Goal: Transaction & Acquisition: Purchase product/service

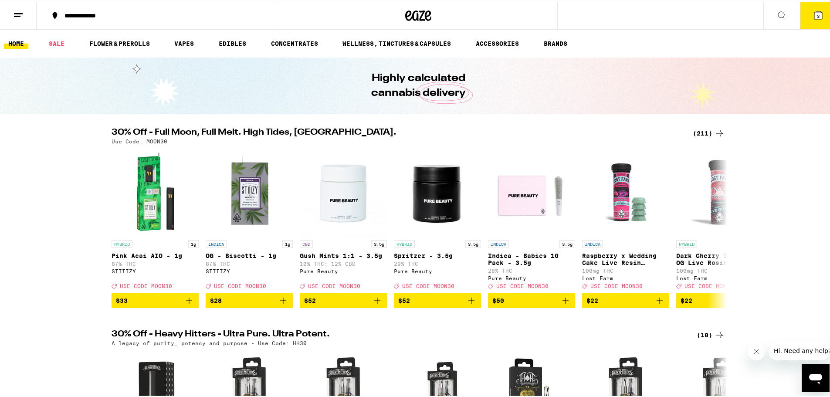
click at [806, 19] on button "3" at bounding box center [818, 13] width 37 height 27
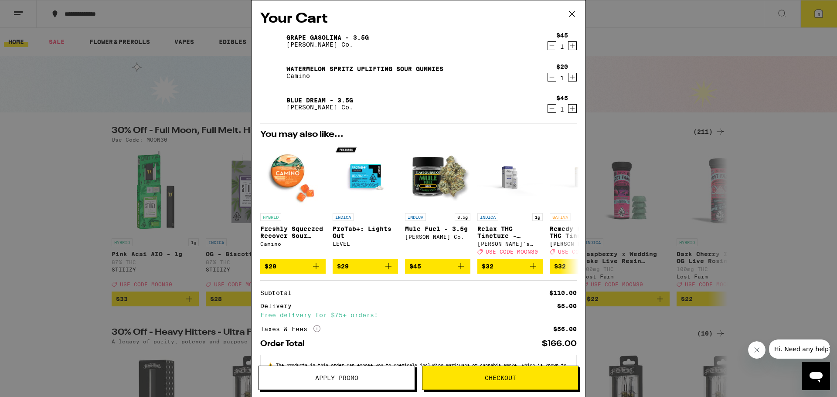
click at [548, 77] on icon "Decrement" at bounding box center [552, 77] width 8 height 10
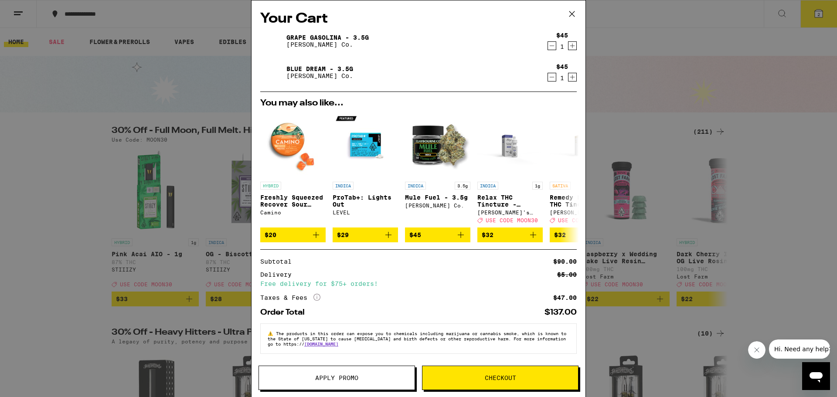
click at [26, 133] on div "Your Cart Grape Gasolina - 3.5g [PERSON_NAME] Co. $45 1 Blue Dream - 3.5g [PERS…" at bounding box center [418, 198] width 837 height 397
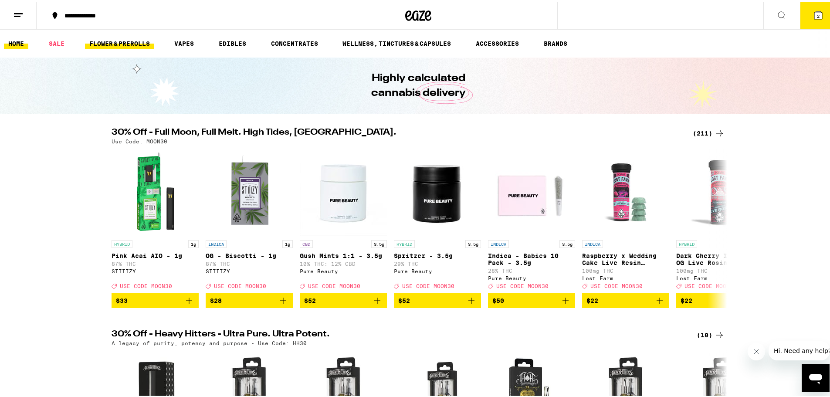
click at [138, 43] on link "FLOWER & PREROLLS" at bounding box center [119, 42] width 69 height 10
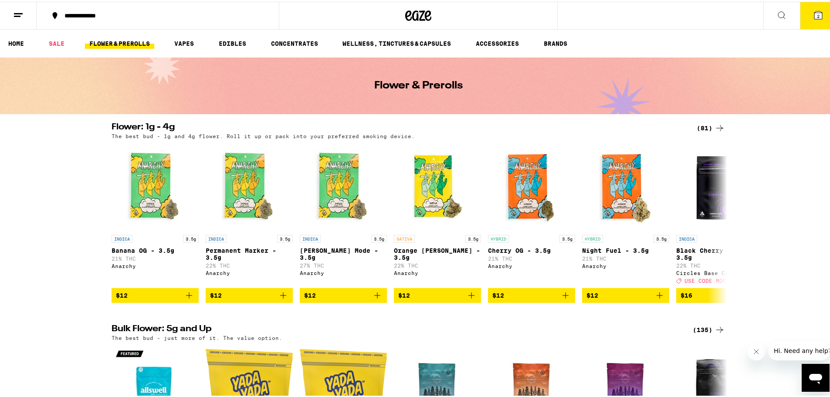
click at [721, 126] on icon at bounding box center [720, 126] width 10 height 10
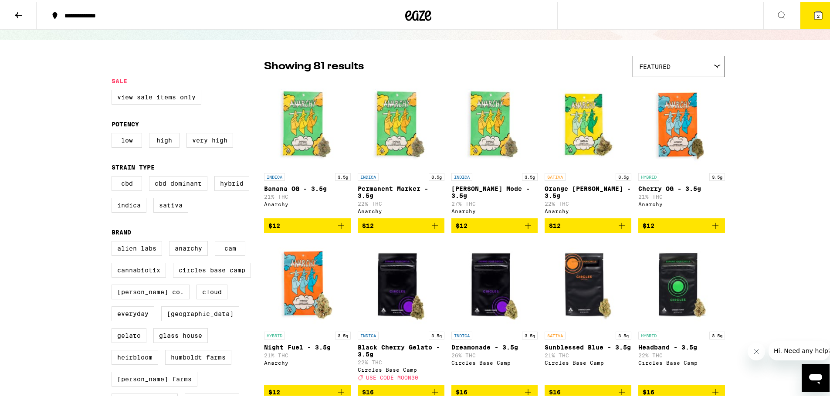
scroll to position [87, 0]
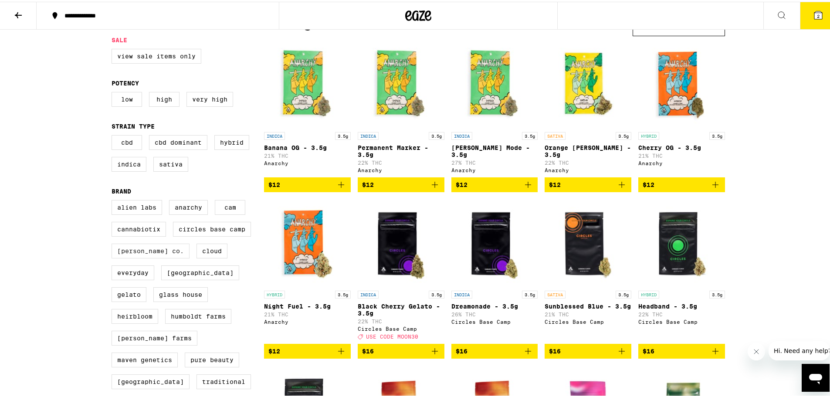
click at [143, 257] on label "[PERSON_NAME] Co." at bounding box center [151, 249] width 78 height 15
click at [114, 200] on input "[PERSON_NAME] Co." at bounding box center [113, 200] width 0 height 0
checkbox input "true"
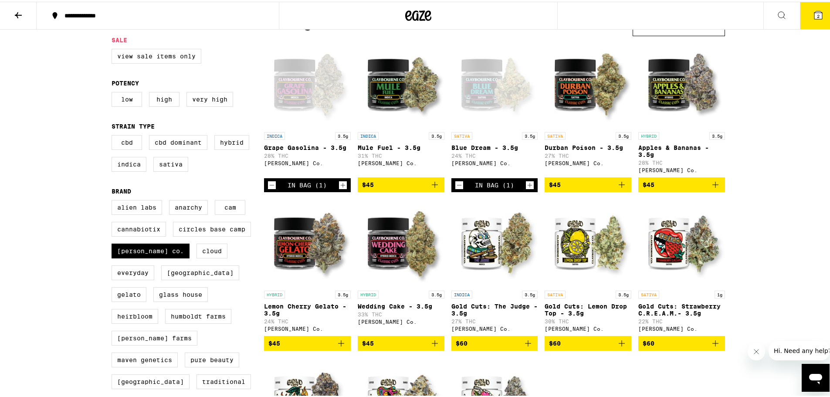
click at [676, 188] on span "$45" at bounding box center [682, 183] width 78 height 10
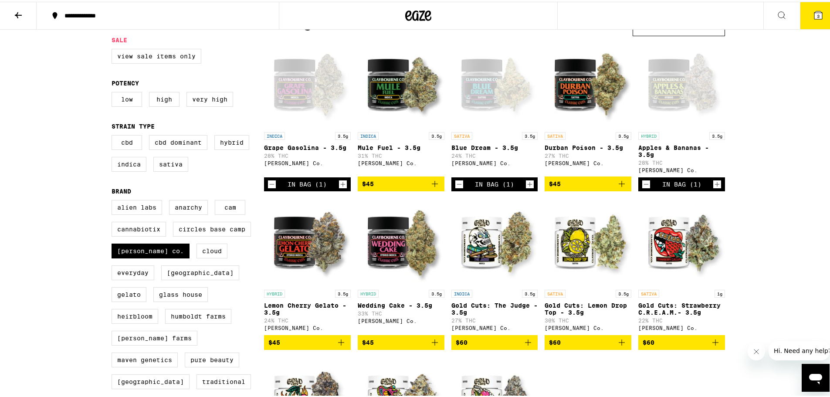
click at [818, 11] on button "3" at bounding box center [818, 13] width 37 height 27
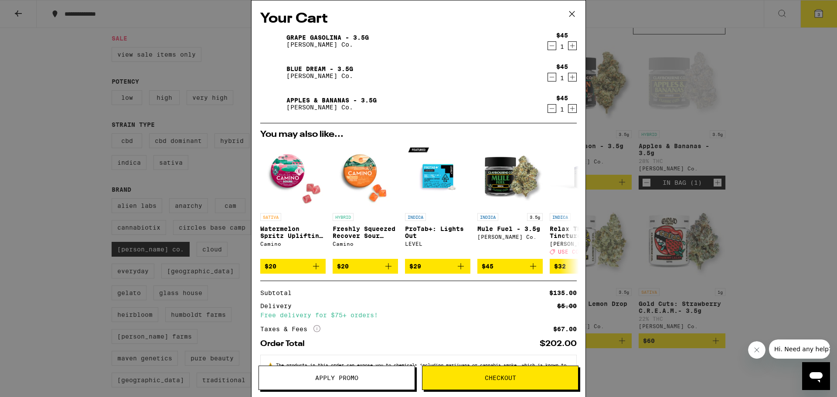
click at [28, 126] on div "Your Cart Grape Gasolina - 3.5g [PERSON_NAME] Co. $45 1 Blue Dream - 3.5g [PERS…" at bounding box center [418, 198] width 837 height 397
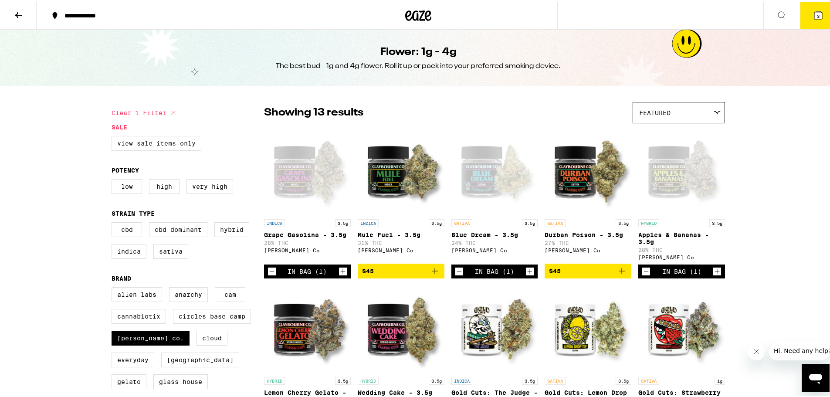
click at [154, 143] on label "View Sale Items Only" at bounding box center [157, 141] width 90 height 15
click at [114, 136] on input "View Sale Items Only" at bounding box center [113, 136] width 0 height 0
checkbox input "true"
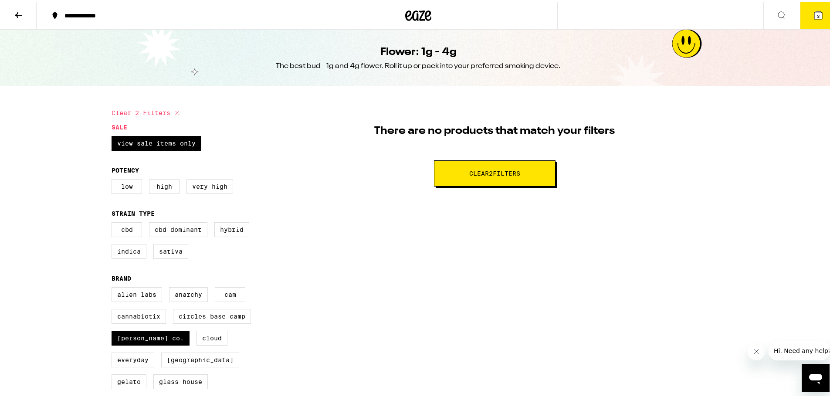
click at [806, 15] on button "3" at bounding box center [818, 13] width 37 height 27
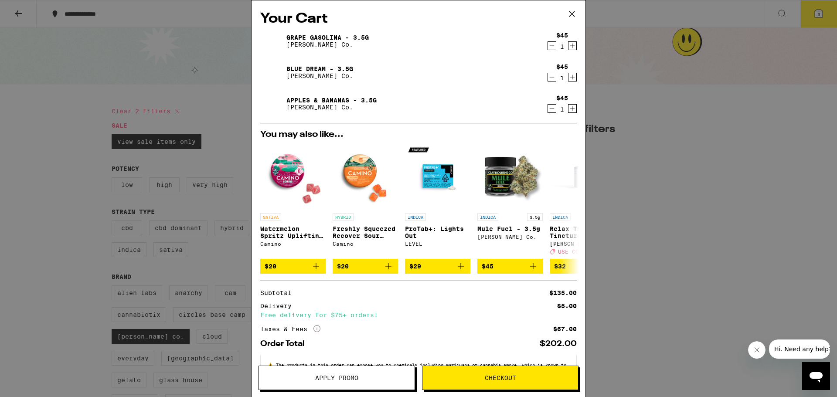
click at [550, 109] on icon "Decrement" at bounding box center [552, 109] width 5 height 0
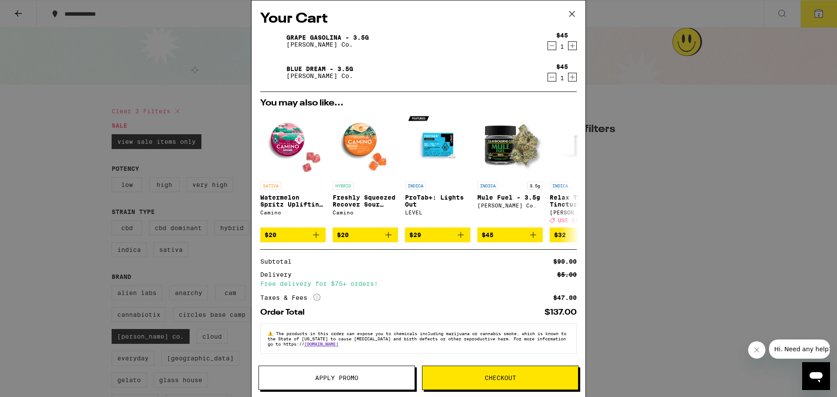
click at [503, 378] on span "Checkout" at bounding box center [500, 378] width 31 height 6
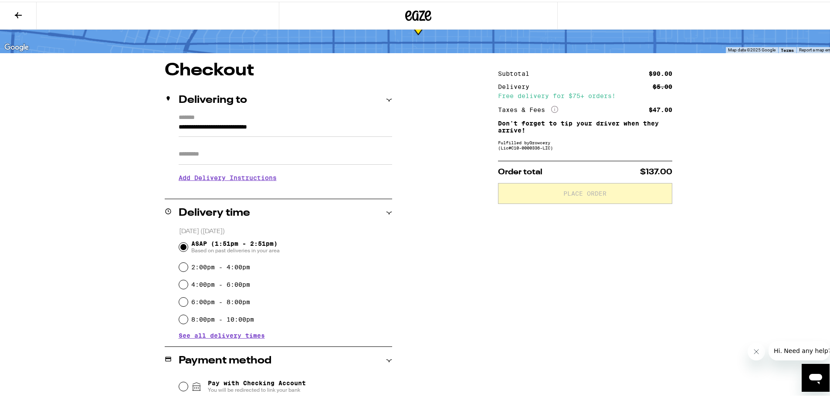
scroll to position [187, 0]
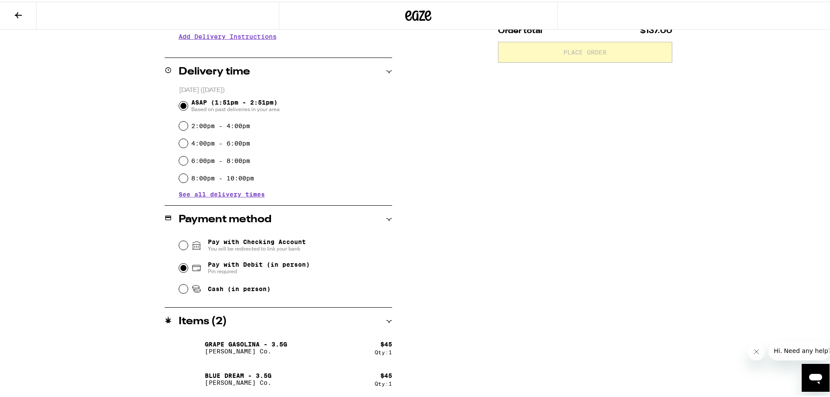
click at [179, 265] on input "Pay with Debit (in person) Pin required" at bounding box center [183, 266] width 9 height 9
radio input "true"
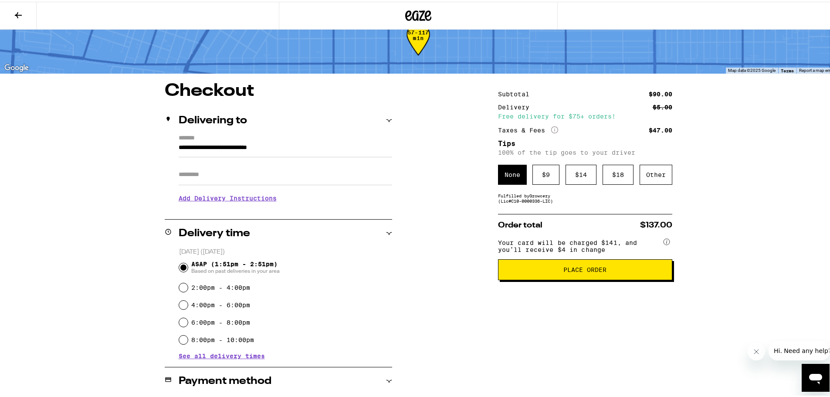
scroll to position [0, 0]
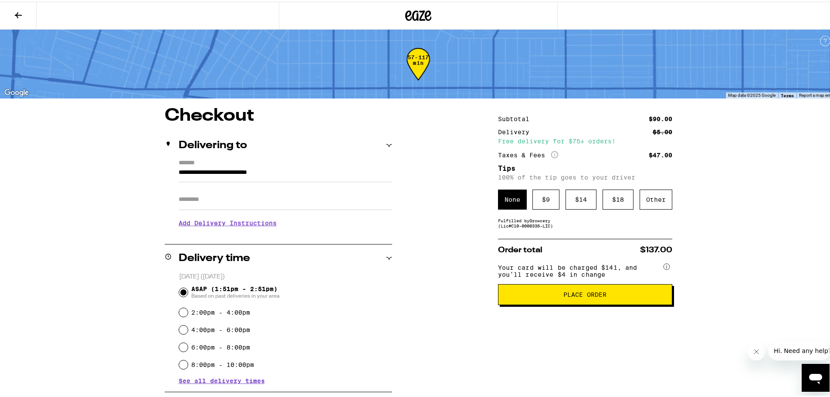
click at [580, 296] on span "Place Order" at bounding box center [585, 293] width 43 height 6
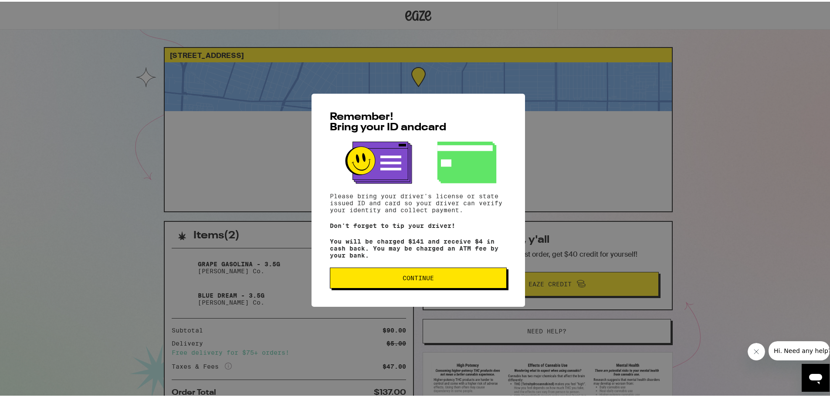
click at [436, 276] on span "Continue" at bounding box center [418, 276] width 162 height 6
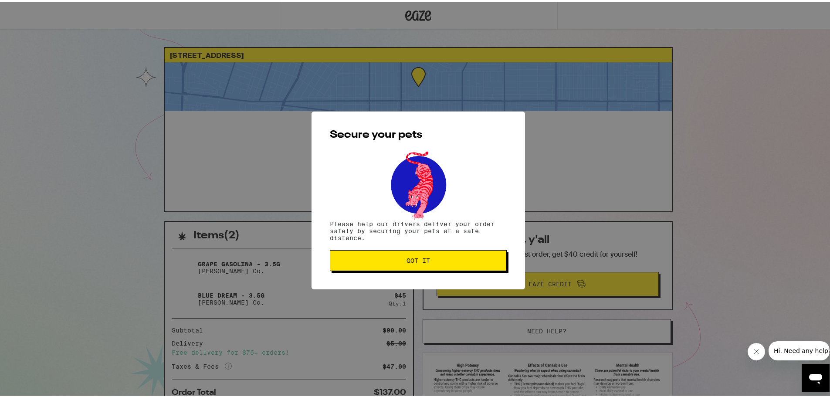
click at [422, 260] on span "Got it" at bounding box center [419, 259] width 24 height 6
